Goal: Transaction & Acquisition: Obtain resource

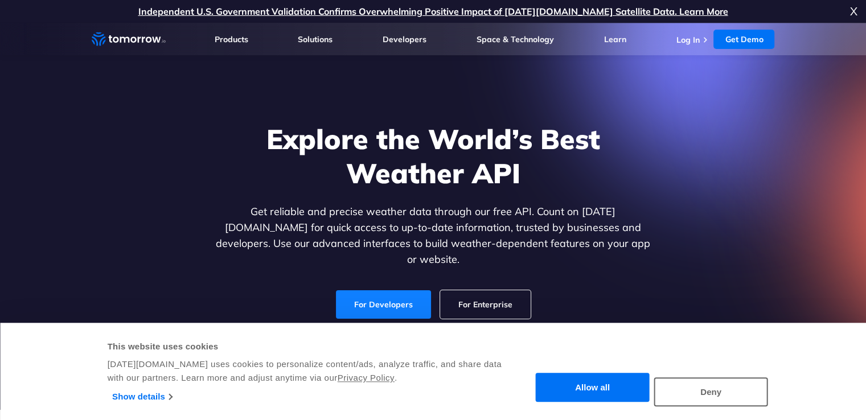
click at [381, 293] on link "For Developers" at bounding box center [383, 304] width 95 height 28
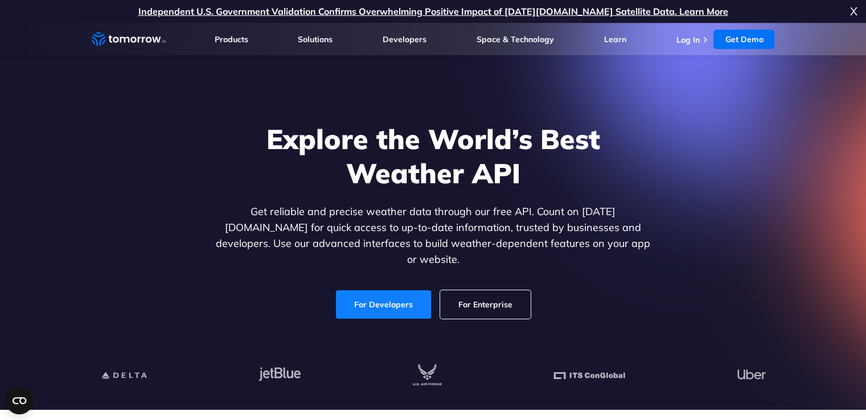
click at [392, 294] on link "For Developers" at bounding box center [383, 304] width 95 height 28
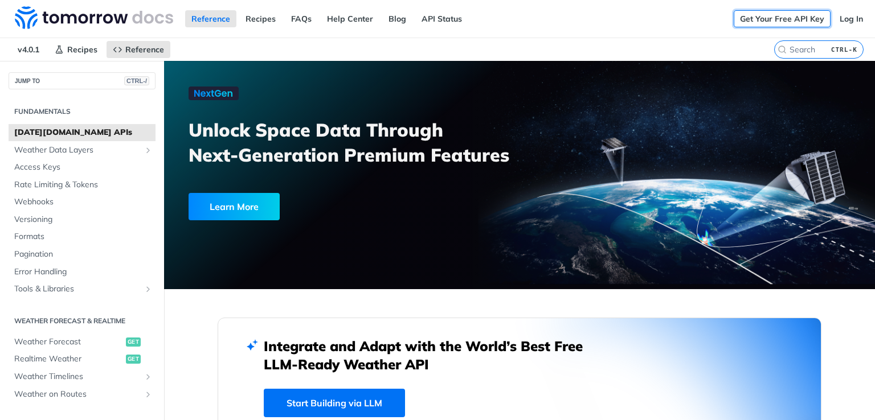
click at [780, 17] on link "Get Your Free API Key" at bounding box center [782, 18] width 97 height 17
